Goal: Navigation & Orientation: Find specific page/section

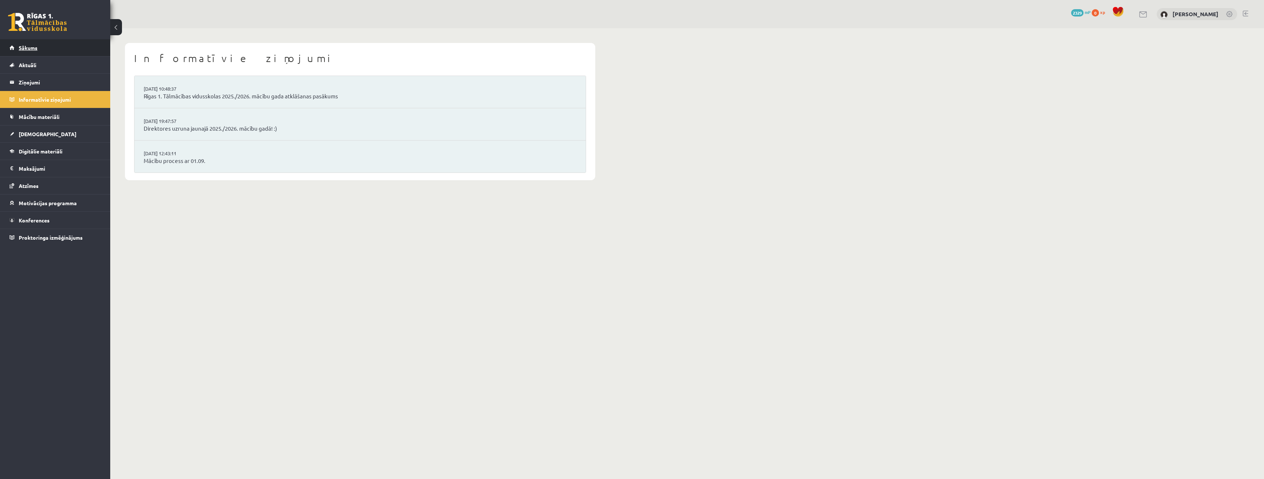
click at [25, 47] on span "Sākums" at bounding box center [28, 47] width 19 height 7
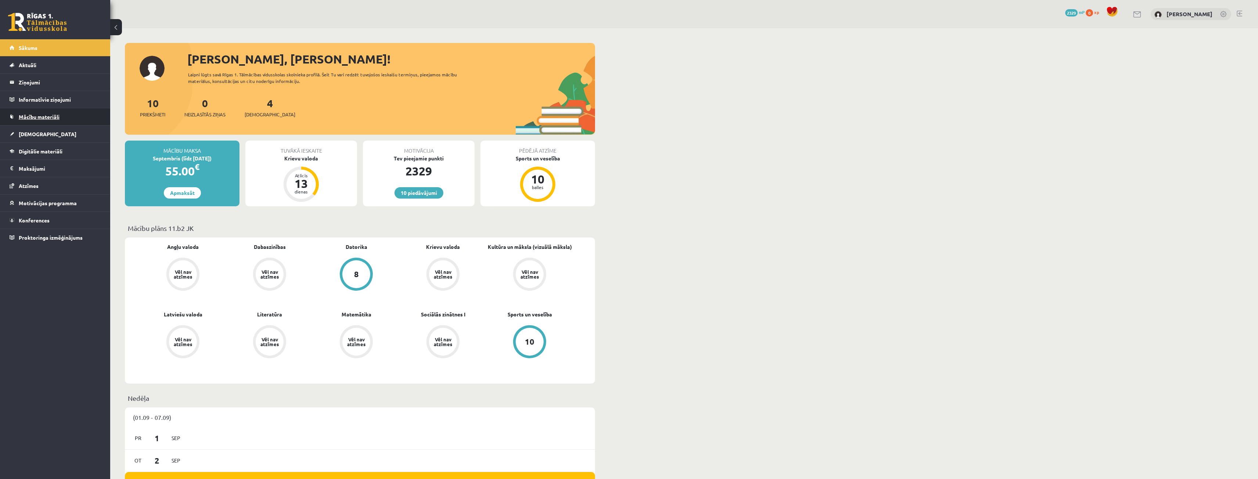
click at [50, 115] on span "Mācību materiāli" at bounding box center [39, 117] width 41 height 7
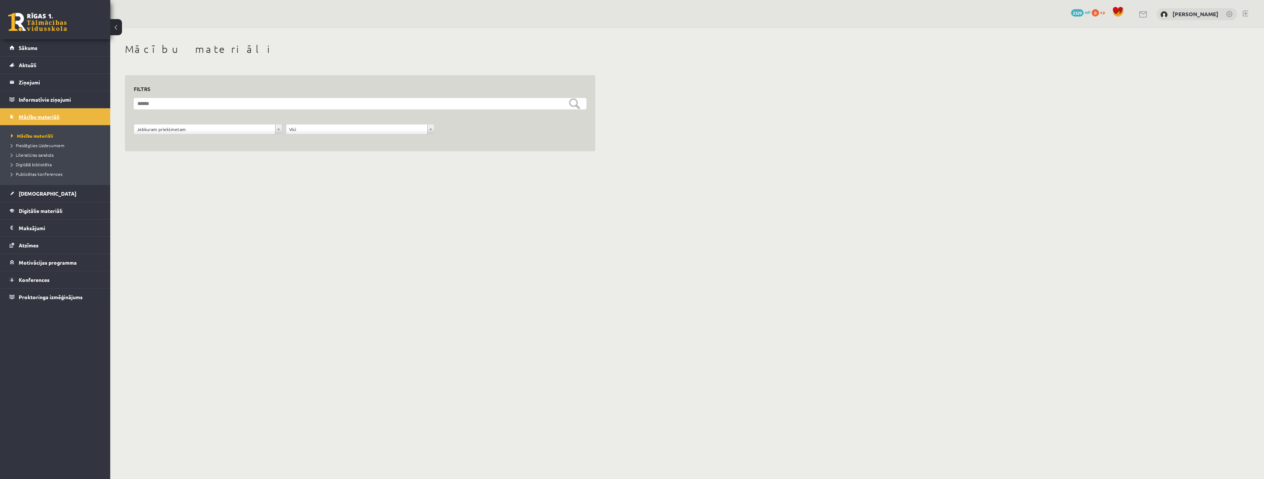
click at [66, 122] on link "Mācību materiāli" at bounding box center [55, 116] width 91 height 17
